Goal: Task Accomplishment & Management: Manage account settings

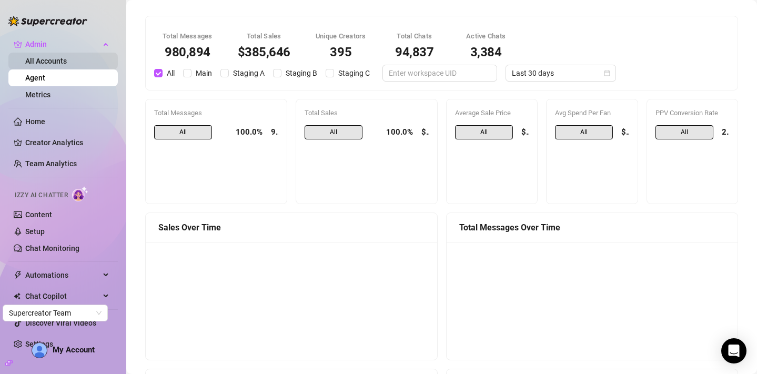
click at [53, 57] on link "All Accounts" at bounding box center [46, 61] width 42 height 8
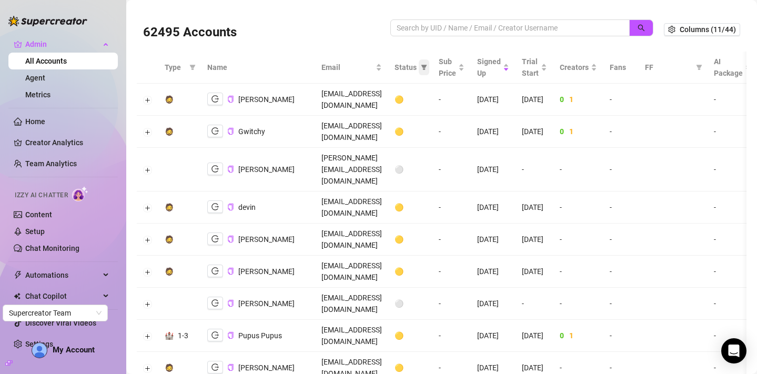
click at [427, 69] on icon "filter" at bounding box center [424, 67] width 6 height 6
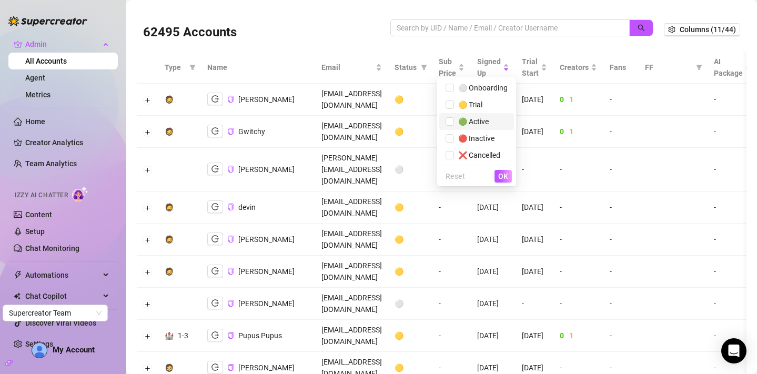
click at [474, 116] on span "🟢 Active" at bounding box center [476, 122] width 62 height 12
checkbox input "true"
click at [502, 178] on span "OK" at bounding box center [503, 176] width 10 height 8
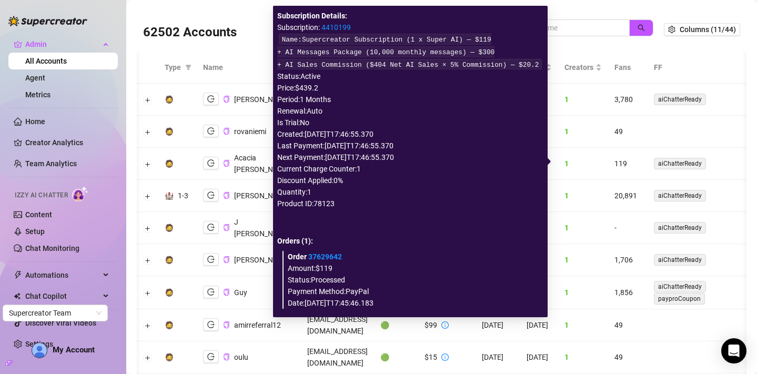
scroll to position [0, 177]
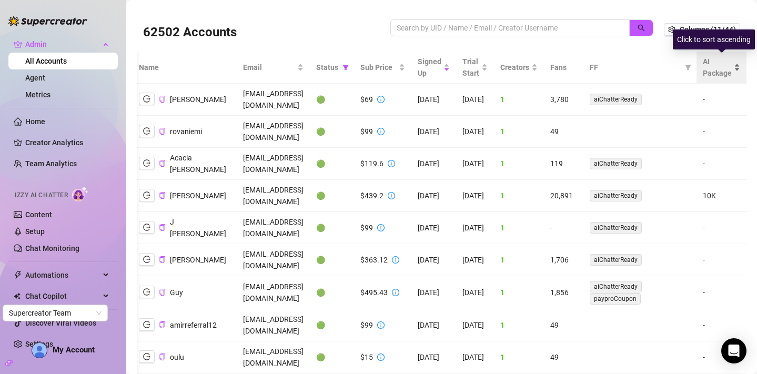
click at [736, 65] on div "AI Package" at bounding box center [720, 67] width 37 height 23
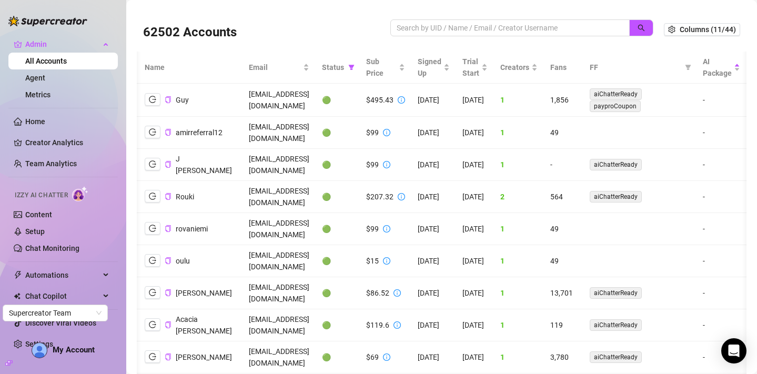
scroll to position [0, 171]
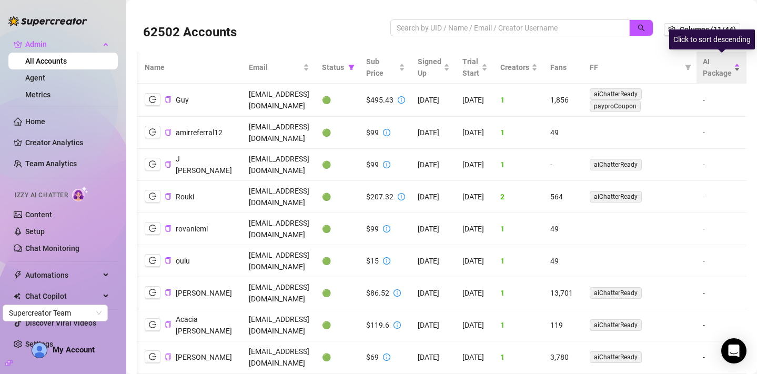
click at [738, 65] on div "AI Package" at bounding box center [720, 67] width 37 height 23
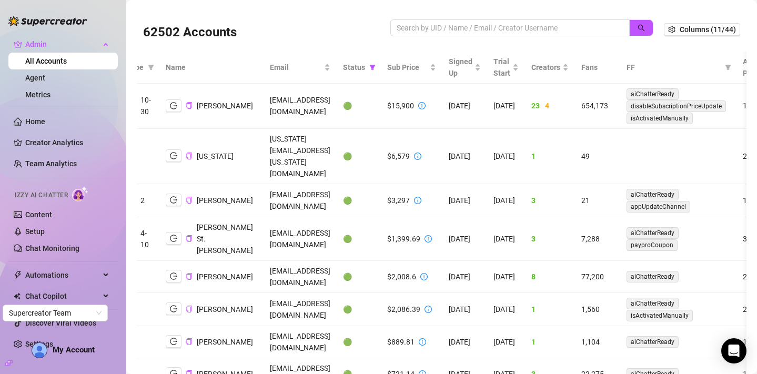
scroll to position [0, 0]
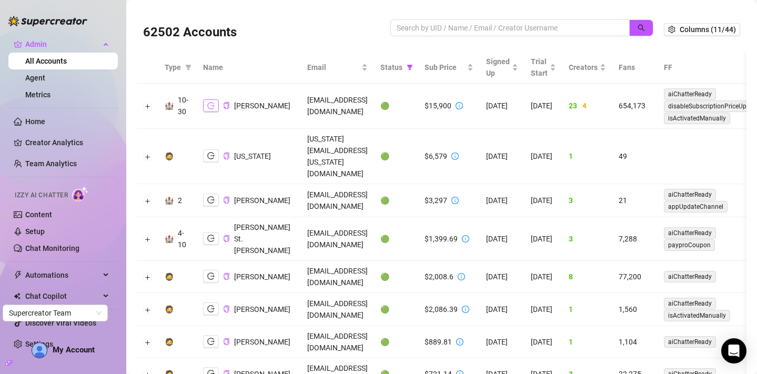
click at [208, 110] on button "button" at bounding box center [211, 105] width 16 height 13
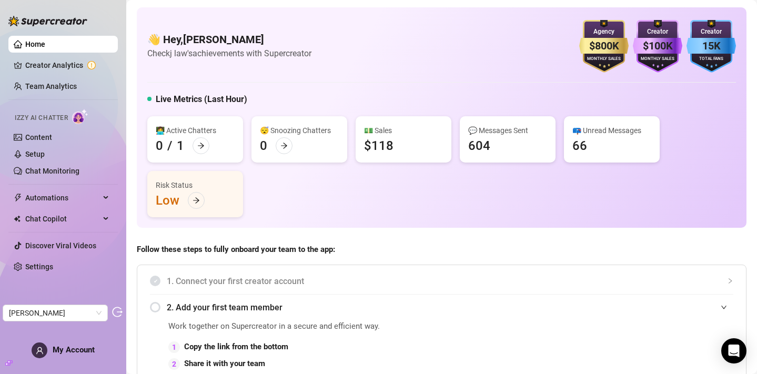
click at [71, 56] on ul "Home Creator Analytics Team Analytics Izzy AI Chatter Content Setup Chat Monito…" at bounding box center [62, 156] width 109 height 248
click at [69, 82] on link "Team Analytics" at bounding box center [51, 86] width 52 height 8
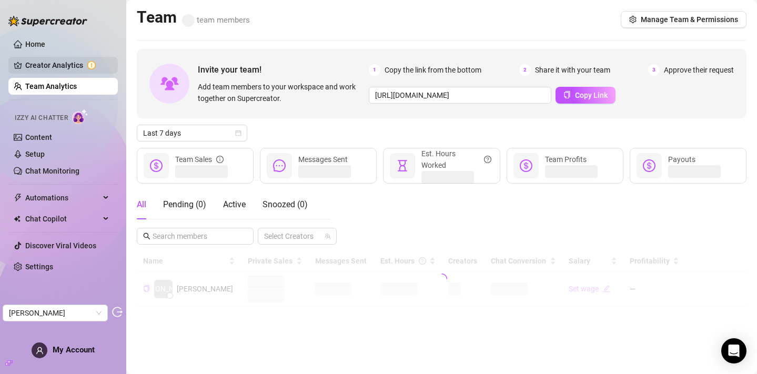
click at [69, 72] on link "Creator Analytics" at bounding box center [67, 65] width 84 height 17
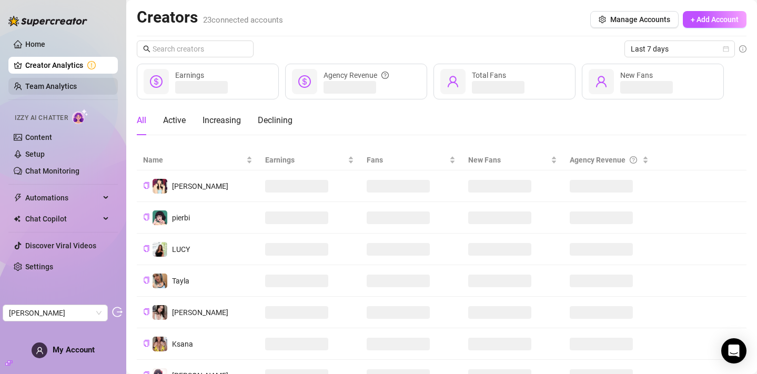
click at [77, 87] on link "Team Analytics" at bounding box center [51, 86] width 52 height 8
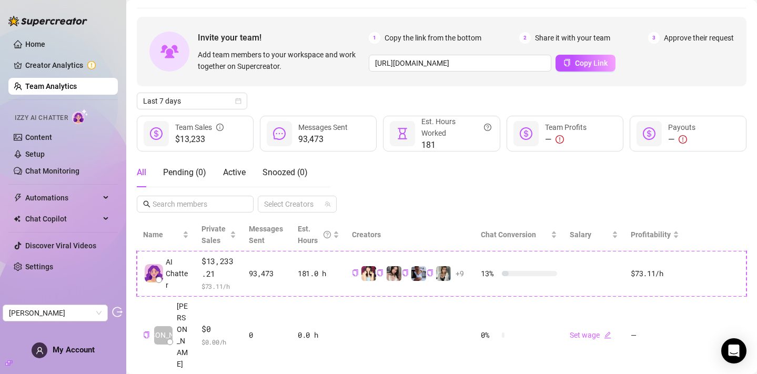
scroll to position [41, 0]
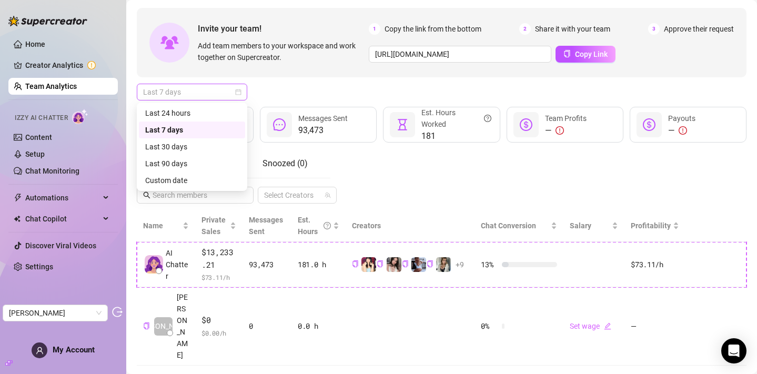
click at [237, 87] on span "Last 7 days" at bounding box center [192, 92] width 98 height 16
click at [211, 144] on div "Last 30 days" at bounding box center [192, 147] width 94 height 12
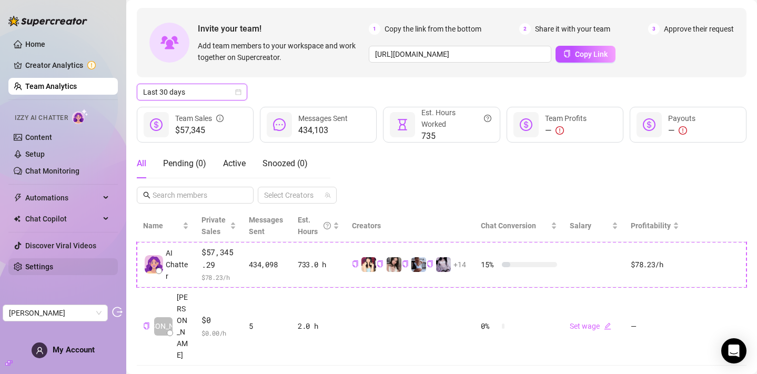
click at [50, 267] on link "Settings" at bounding box center [39, 266] width 28 height 8
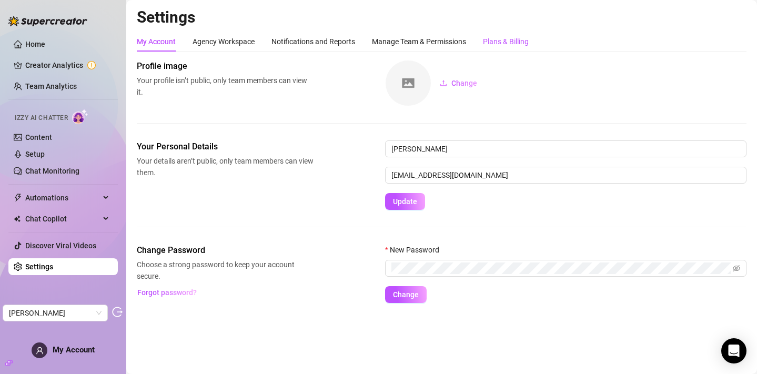
click at [496, 42] on div "Plans & Billing" at bounding box center [506, 42] width 46 height 12
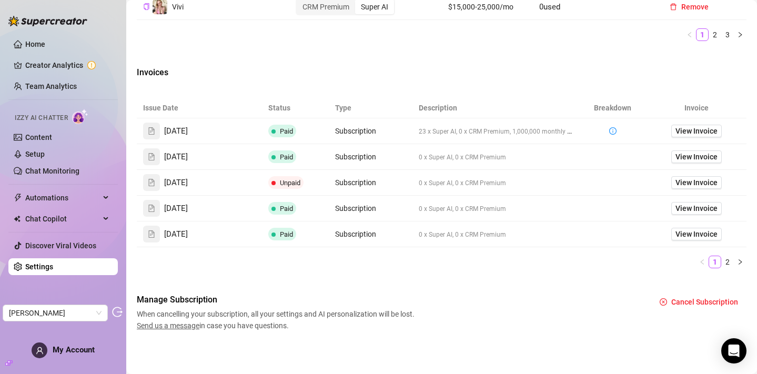
scroll to position [684, 0]
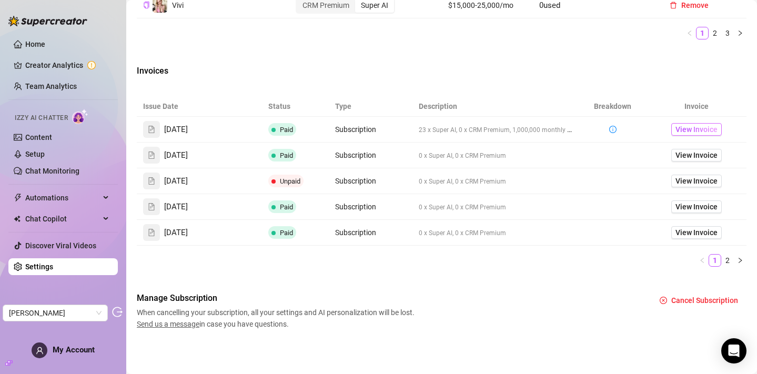
click at [689, 130] on span "View Invoice" at bounding box center [696, 130] width 42 height 12
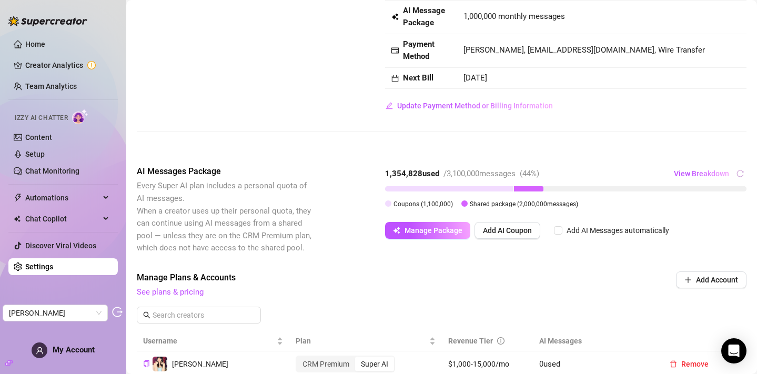
scroll to position [37, 0]
